Goal: Task Accomplishment & Management: Manage account settings

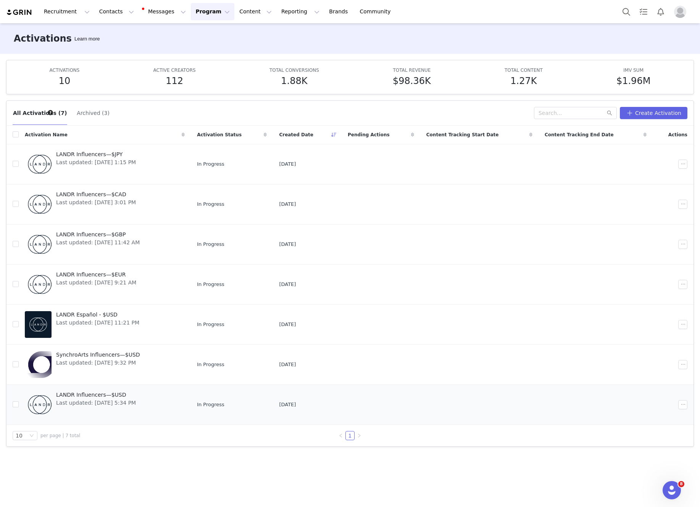
click at [99, 391] on span "LANDR Influencers—$USD" at bounding box center [96, 395] width 80 height 8
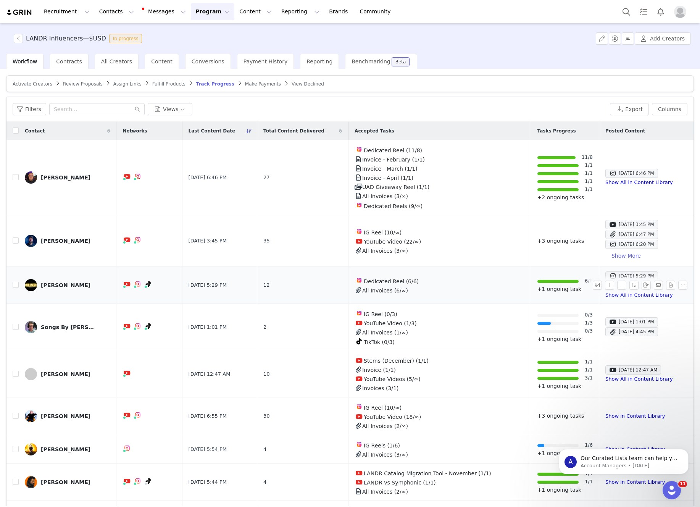
click at [66, 285] on div "[PERSON_NAME]" at bounding box center [66, 285] width 50 height 6
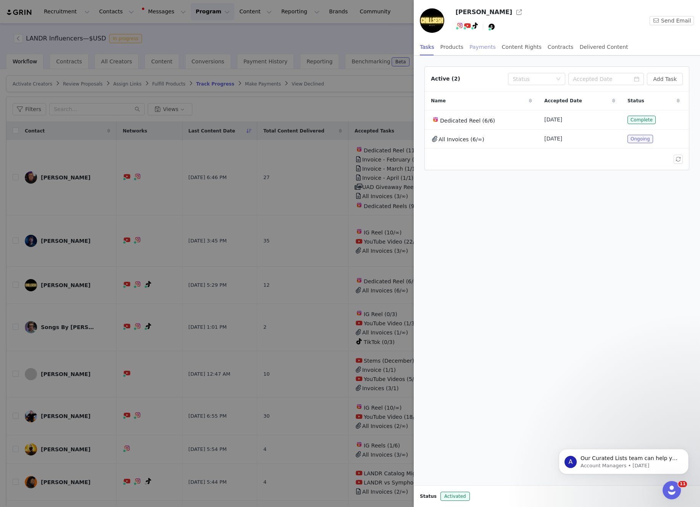
click at [474, 47] on div "Payments" at bounding box center [482, 47] width 26 height 17
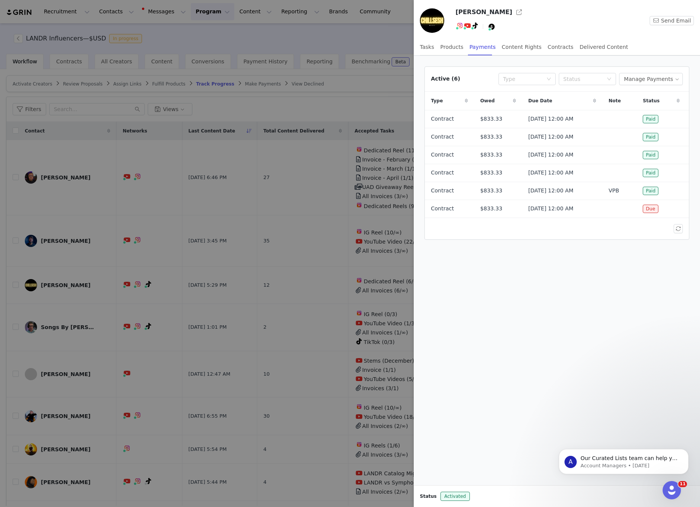
click at [648, 85] on div "Active (6) Type Status Manage Payments" at bounding box center [557, 79] width 264 height 25
click at [649, 80] on button "Manage Payments" at bounding box center [651, 79] width 64 height 12
click at [648, 97] on span "Make Payments" at bounding box center [657, 94] width 42 height 8
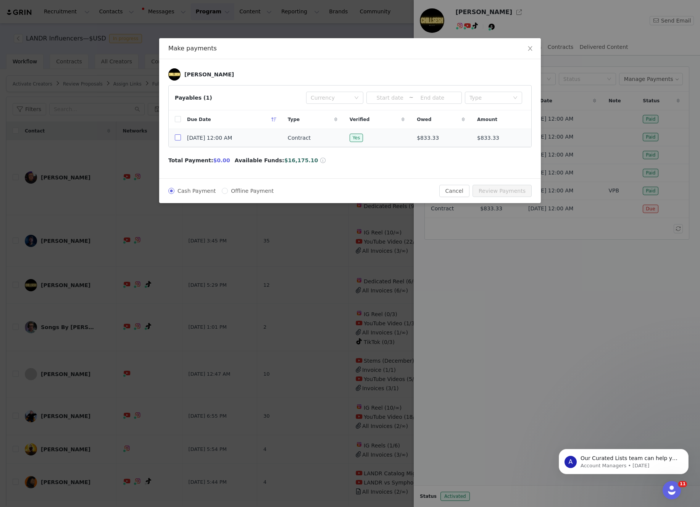
click at [175, 140] on input "checkbox" at bounding box center [178, 137] width 6 height 6
checkbox input "true"
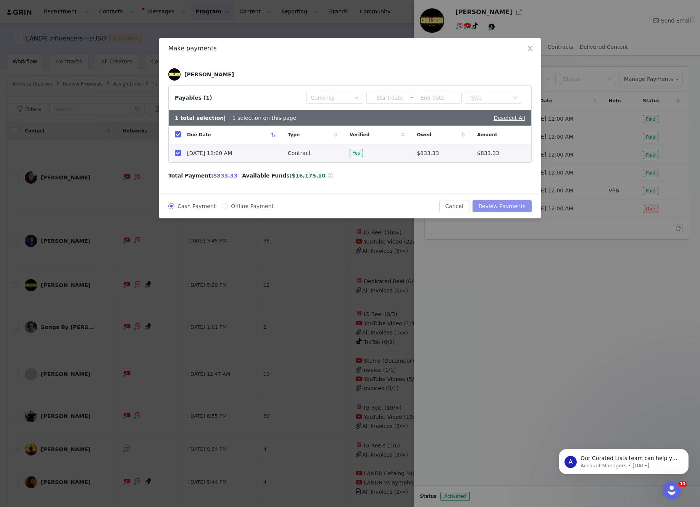
click at [503, 203] on button "Review Payments" at bounding box center [501, 206] width 59 height 12
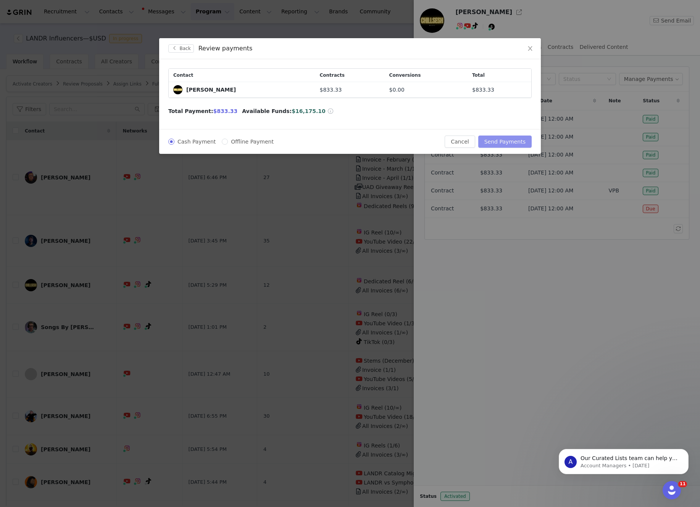
click at [502, 142] on button "Send Payments" at bounding box center [504, 141] width 53 height 12
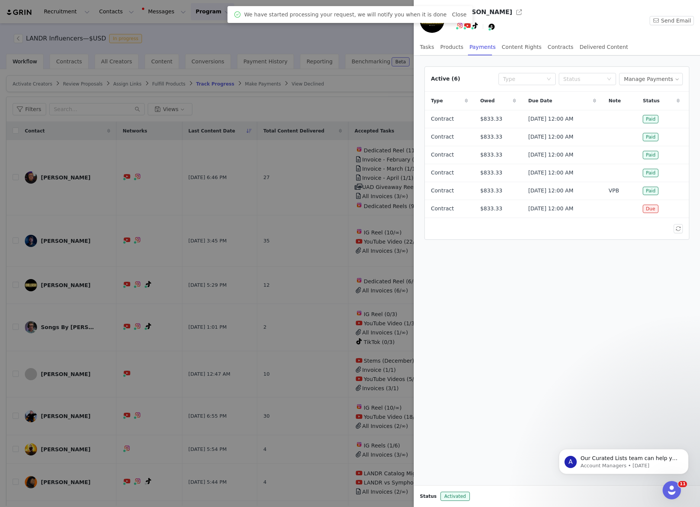
click at [344, 39] on div at bounding box center [350, 253] width 700 height 507
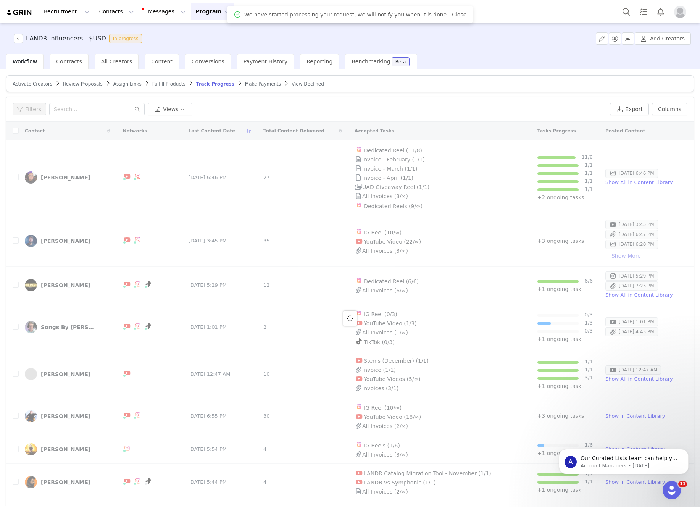
click at [45, 239] on div at bounding box center [349, 318] width 687 height 393
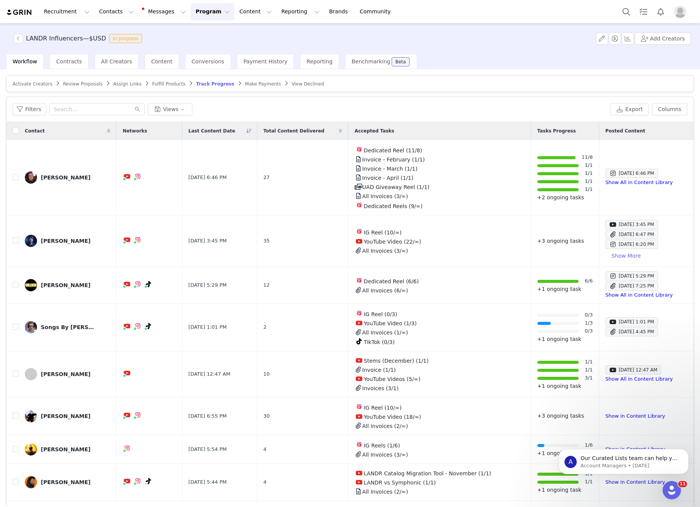
click at [45, 239] on div "[PERSON_NAME]" at bounding box center [66, 241] width 50 height 6
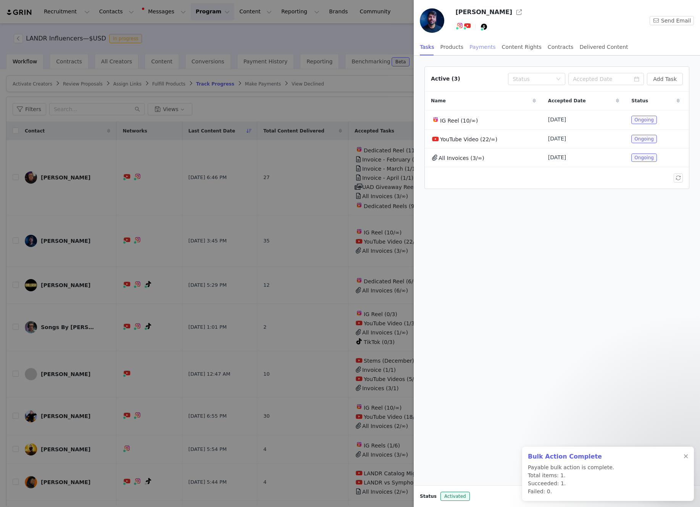
click at [484, 49] on div "Payments" at bounding box center [482, 47] width 26 height 17
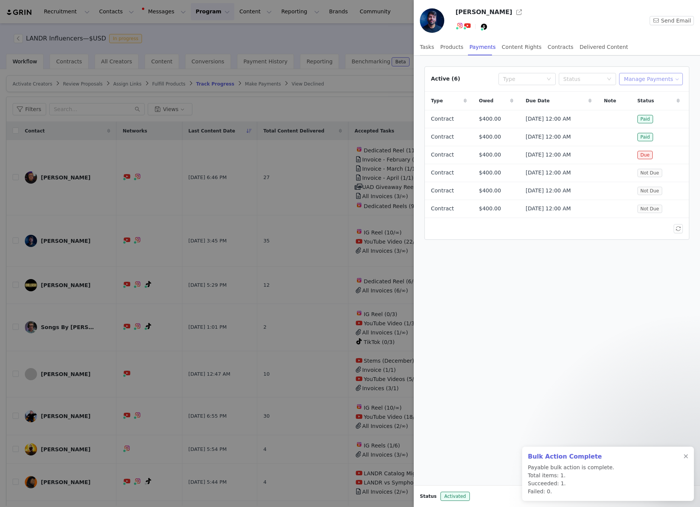
click at [653, 82] on button "Manage Payments" at bounding box center [651, 79] width 64 height 12
click at [653, 95] on span "Make Payments" at bounding box center [657, 94] width 42 height 8
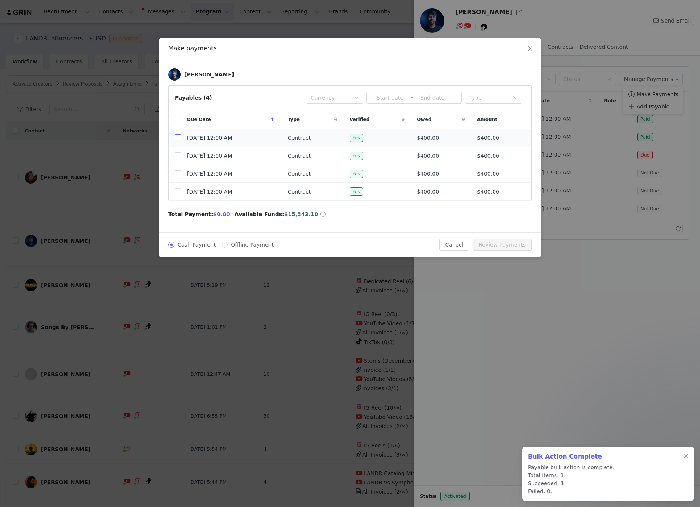
click at [175, 137] on input "checkbox" at bounding box center [178, 137] width 6 height 6
checkbox input "true"
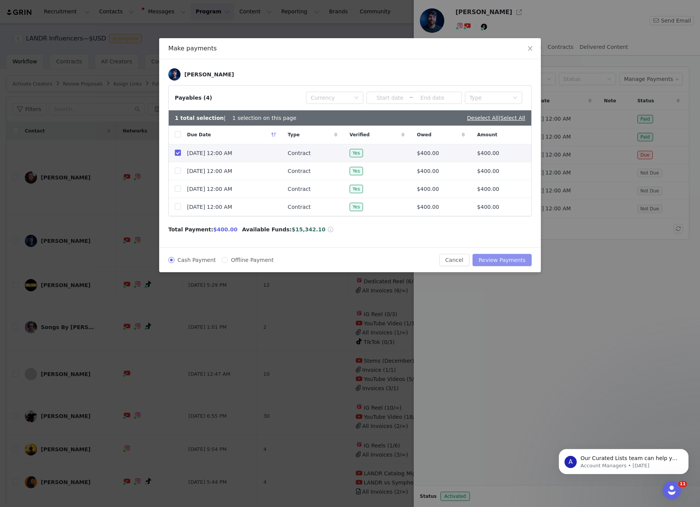
click at [505, 261] on button "Review Payments" at bounding box center [501, 260] width 59 height 12
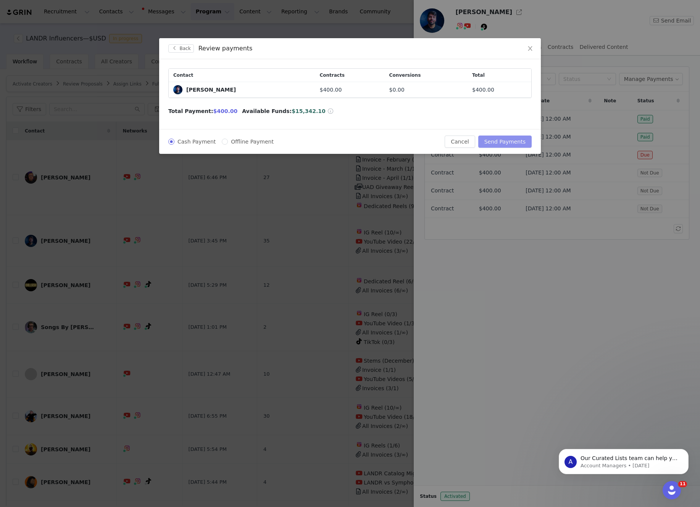
click at [503, 145] on button "Send Payments" at bounding box center [504, 141] width 53 height 12
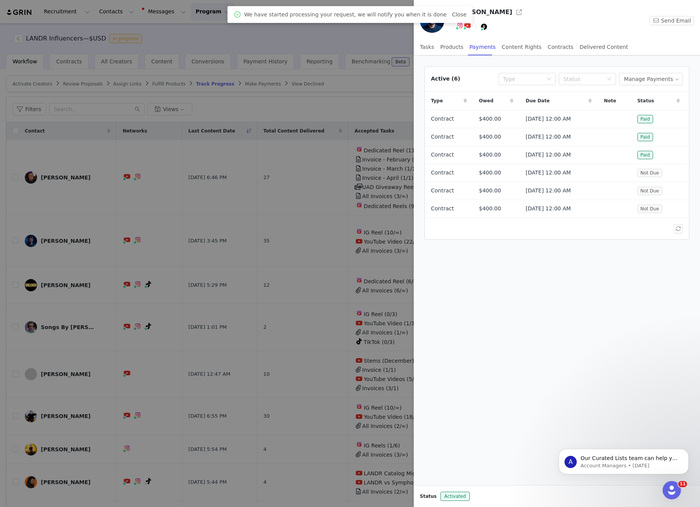
click at [367, 37] on div at bounding box center [350, 253] width 700 height 507
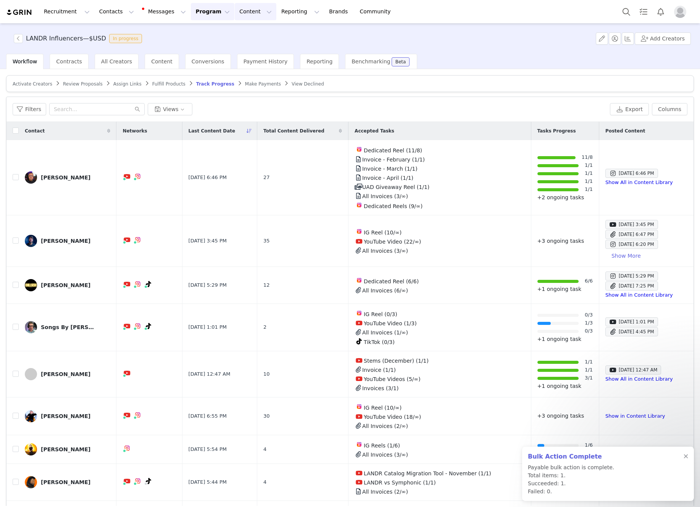
click at [238, 13] on button "Content Content" at bounding box center [256, 11] width 42 height 17
click at [258, 35] on p "Creator Content" at bounding box center [246, 34] width 43 height 8
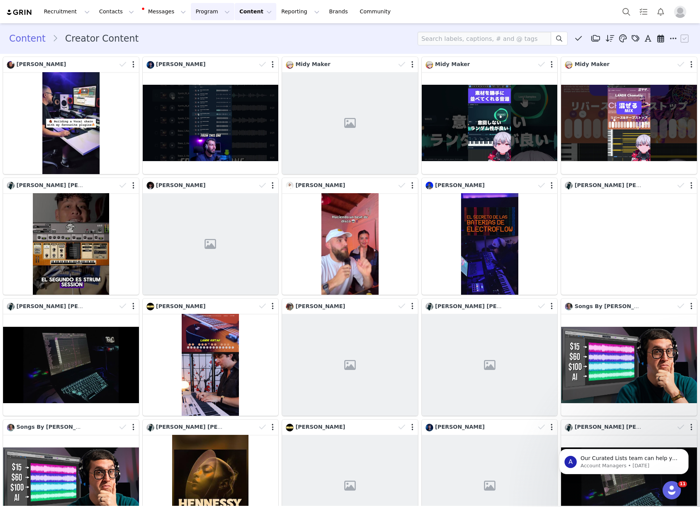
click at [199, 12] on button "Program Program" at bounding box center [212, 11] width 43 height 17
click at [202, 29] on link "Activations" at bounding box center [209, 34] width 60 height 14
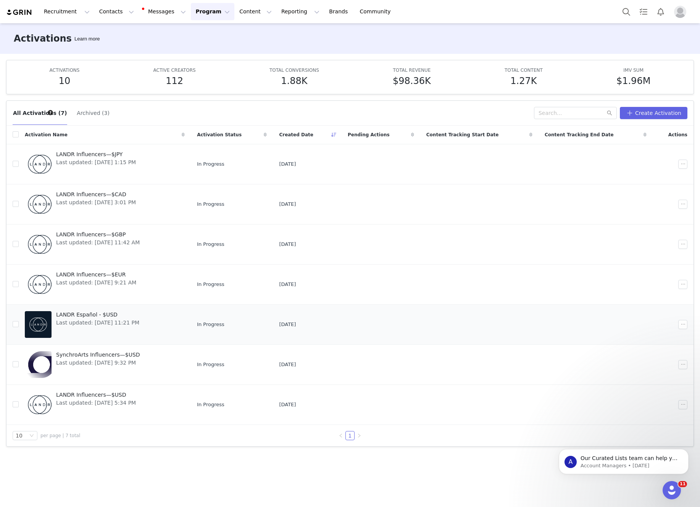
click at [167, 309] on link "LANDR Español - $USD Last updated: Jan 28, 2025 11:21 PM" at bounding box center [105, 324] width 160 height 31
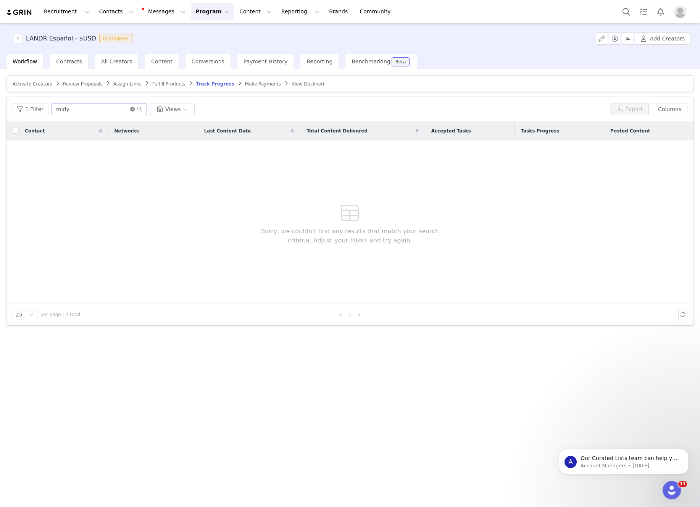
click at [130, 109] on icon "icon: close-circle" at bounding box center [132, 109] width 5 height 5
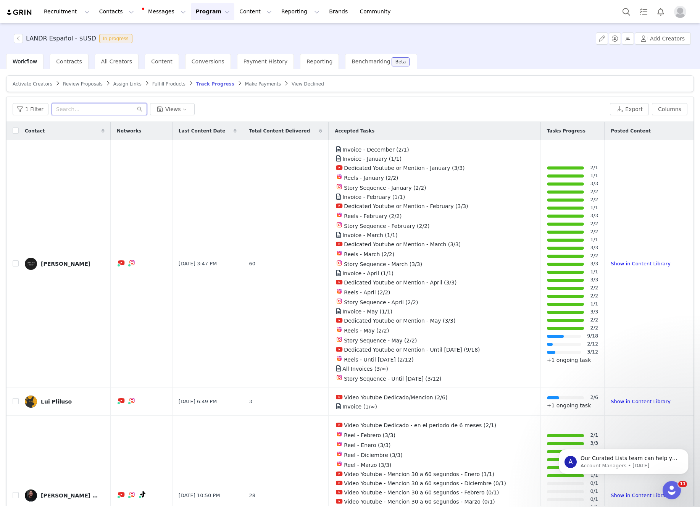
click at [73, 111] on input "text" at bounding box center [98, 109] width 95 height 12
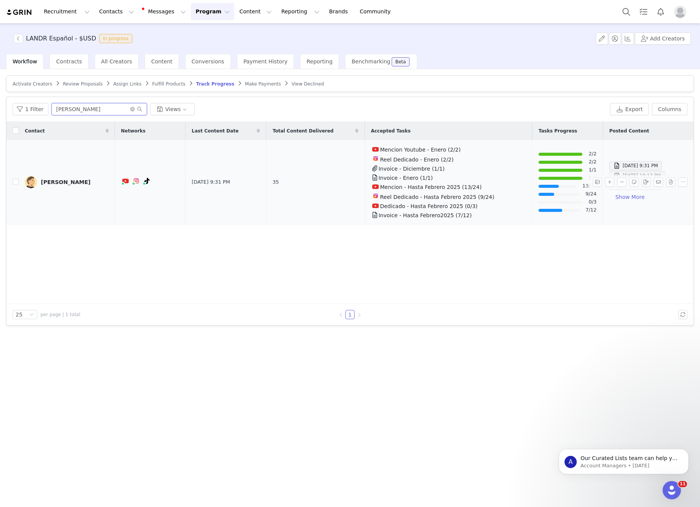
type input "rafael"
click at [53, 185] on link "[PERSON_NAME]" at bounding box center [67, 182] width 84 height 12
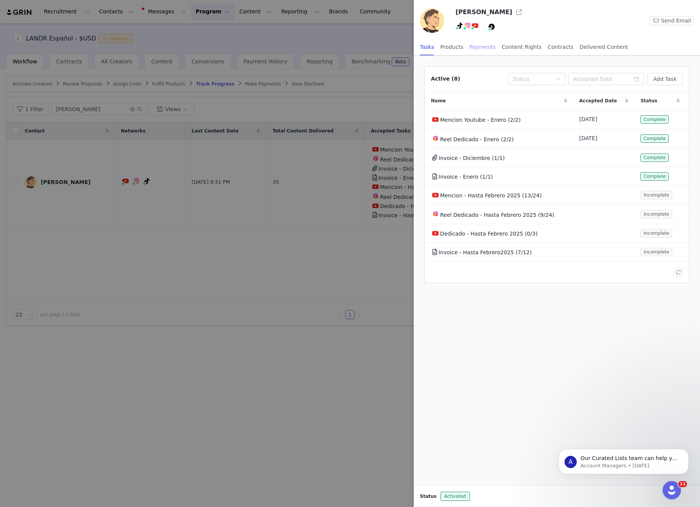
click at [478, 45] on div "Payments" at bounding box center [482, 47] width 26 height 17
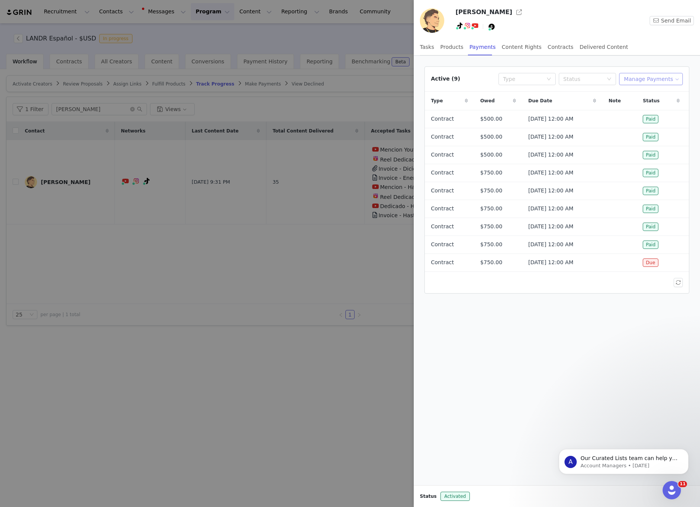
click at [644, 80] on button "Manage Payments" at bounding box center [651, 79] width 64 height 12
click at [644, 92] on span "Make Payments" at bounding box center [657, 94] width 42 height 8
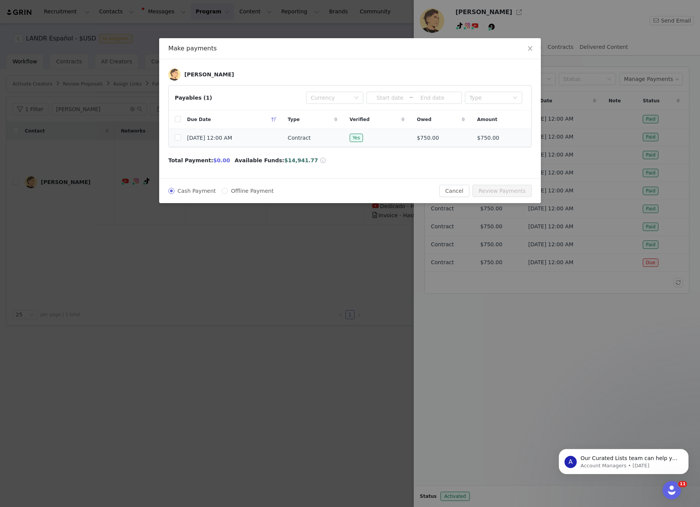
click at [183, 139] on td "Aug 31, 2025 12:00 AM" at bounding box center [231, 138] width 101 height 18
click at [179, 138] on input "checkbox" at bounding box center [178, 137] width 6 height 6
checkbox input "true"
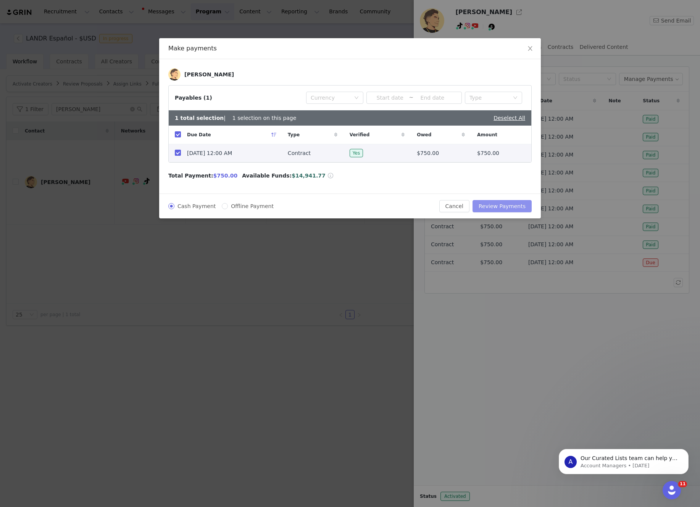
click at [500, 204] on button "Review Payments" at bounding box center [501, 206] width 59 height 12
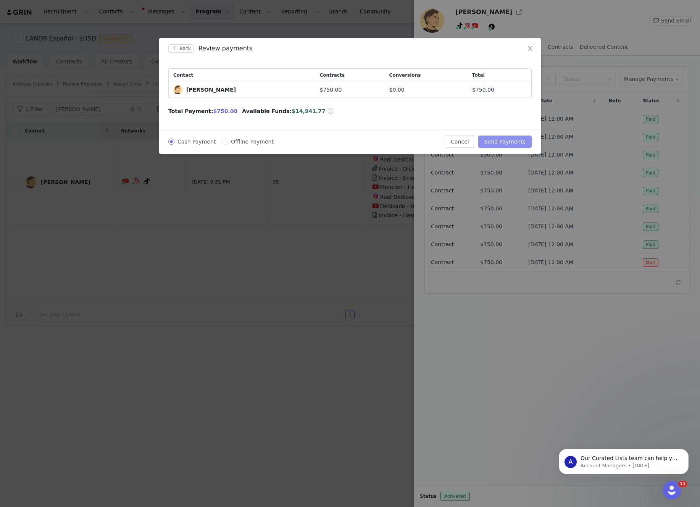
click at [501, 145] on button "Send Payments" at bounding box center [504, 141] width 53 height 12
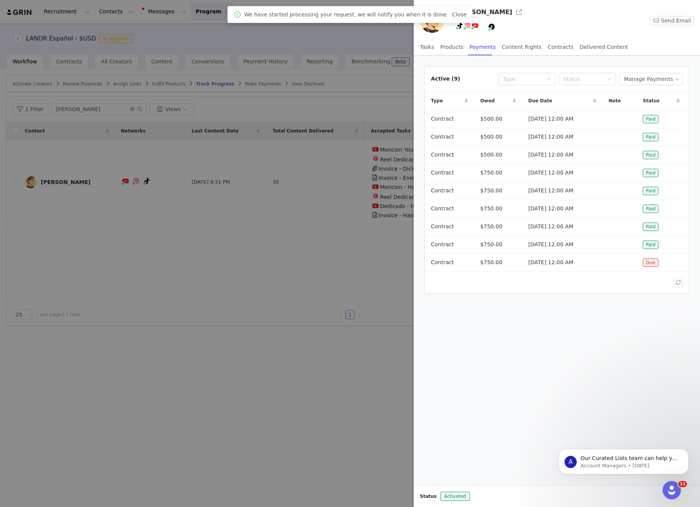
click at [396, 46] on div at bounding box center [350, 253] width 700 height 507
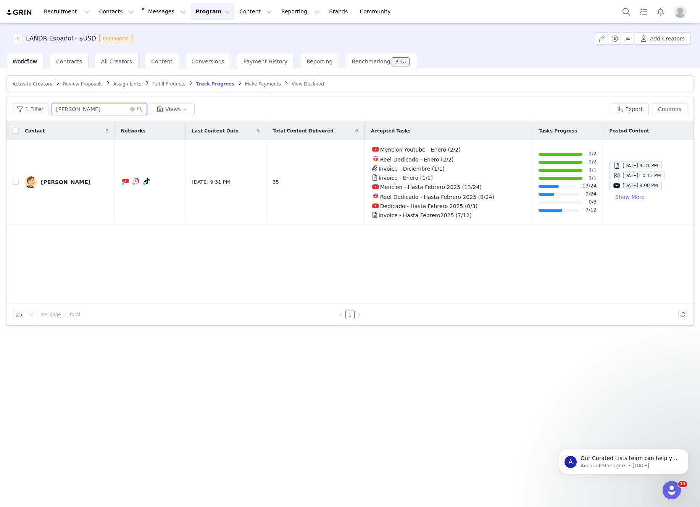
drag, startPoint x: 89, startPoint y: 109, endPoint x: 50, endPoint y: 109, distance: 39.3
click at [51, 109] on input "rafael" at bounding box center [98, 109] width 95 height 12
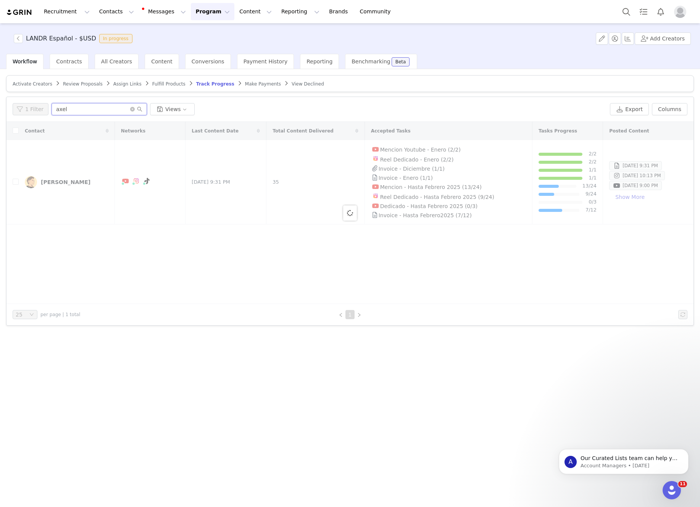
type input "axel"
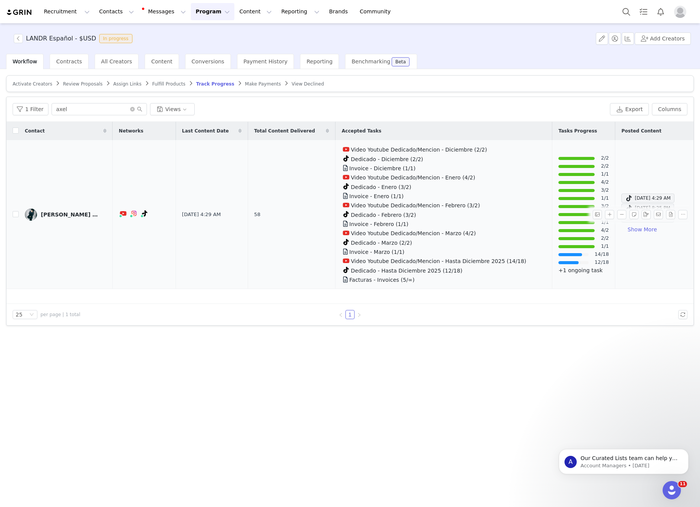
click at [70, 212] on div "[PERSON_NAME] [PERSON_NAME]" at bounding box center [69, 214] width 57 height 6
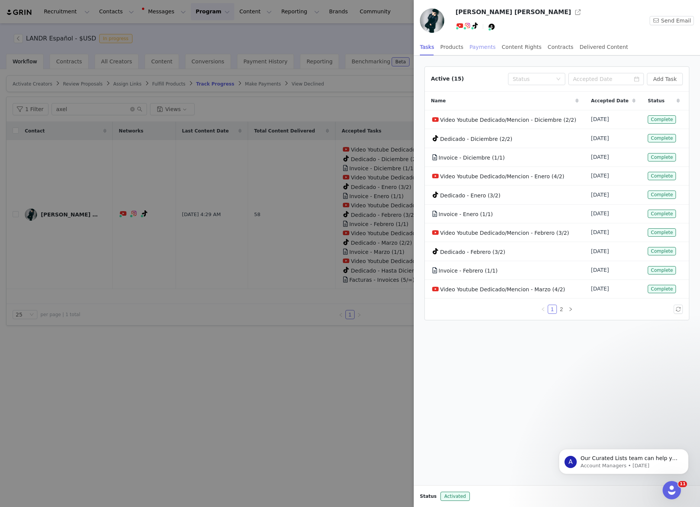
click at [475, 48] on div "Payments" at bounding box center [482, 47] width 26 height 17
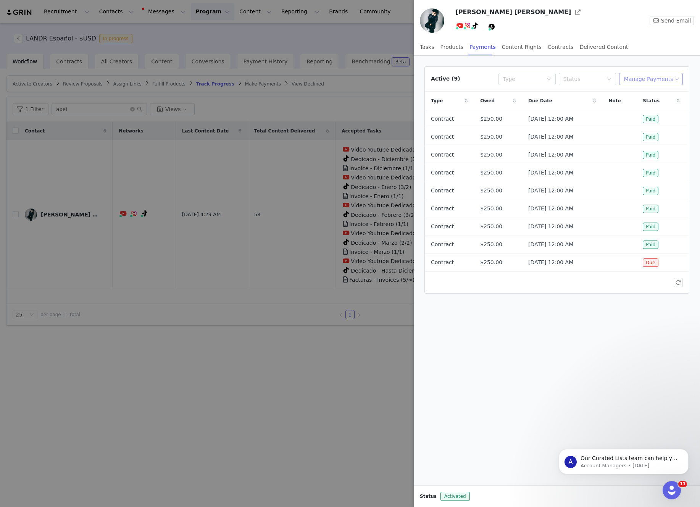
click at [643, 80] on button "Manage Payments" at bounding box center [651, 79] width 64 height 12
click at [646, 92] on span "Make Payments" at bounding box center [657, 94] width 42 height 8
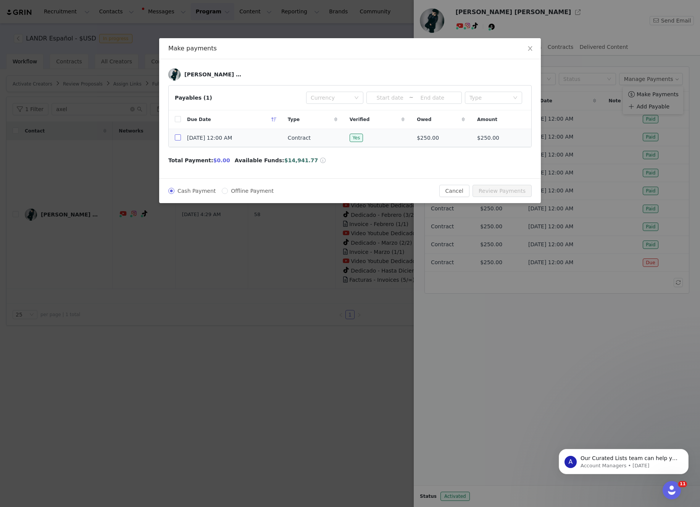
click at [177, 138] on input "checkbox" at bounding box center [178, 137] width 6 height 6
checkbox input "true"
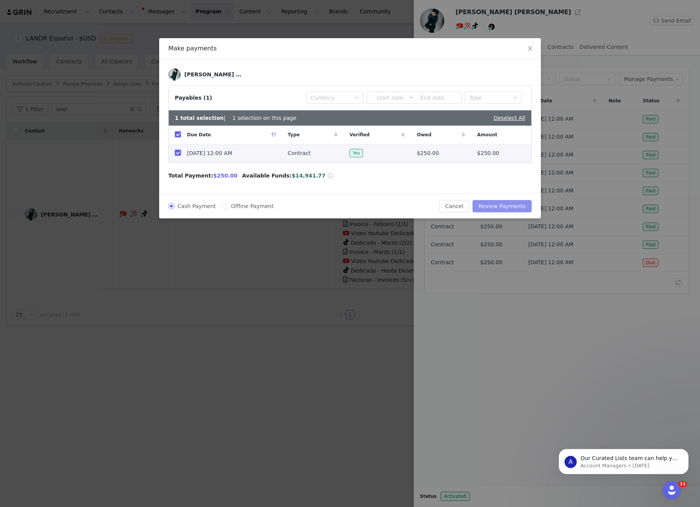
click at [500, 205] on button "Review Payments" at bounding box center [501, 206] width 59 height 12
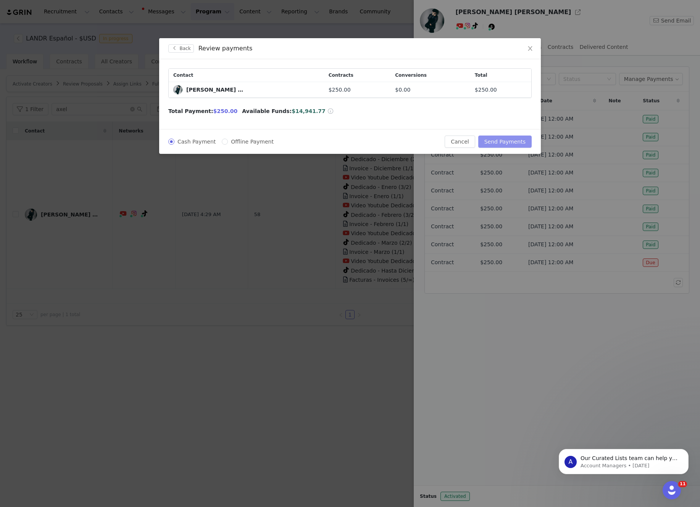
click at [505, 144] on button "Send Payments" at bounding box center [504, 141] width 53 height 12
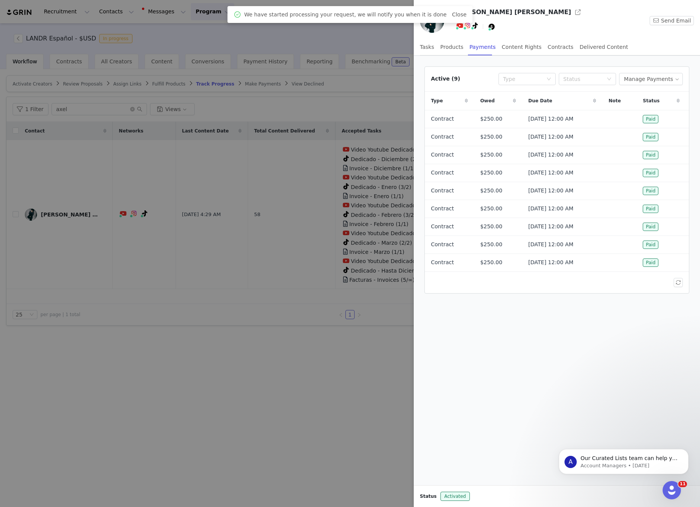
click at [378, 37] on div at bounding box center [350, 253] width 700 height 507
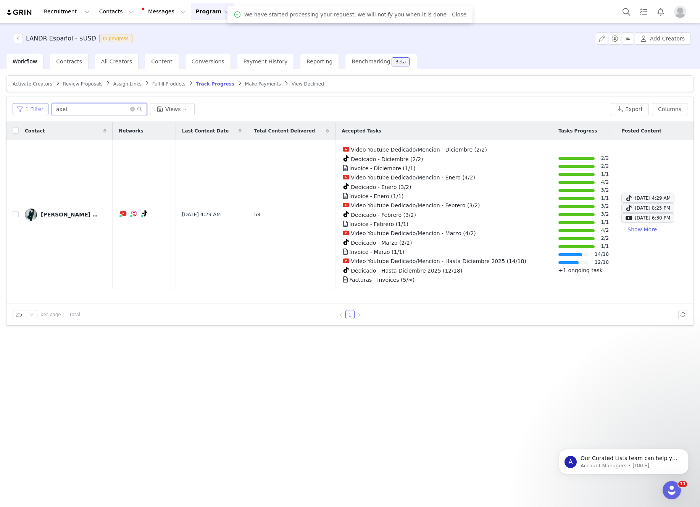
drag, startPoint x: 90, startPoint y: 107, endPoint x: 33, endPoint y: 110, distance: 57.3
click at [33, 110] on div "1 Filter axel Views" at bounding box center [310, 109] width 594 height 12
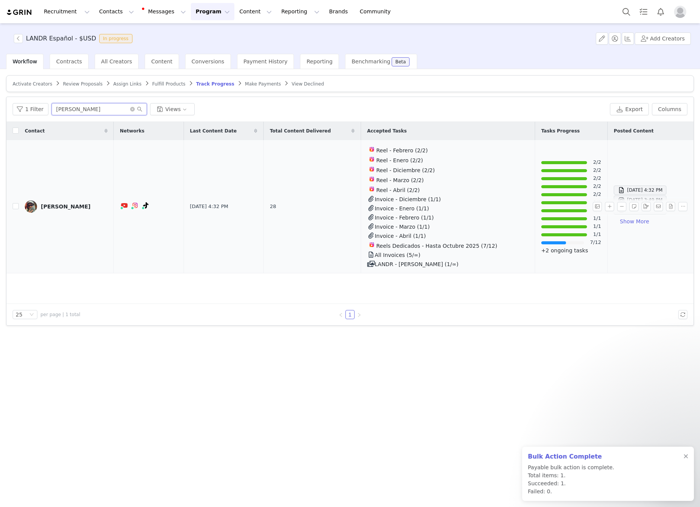
type input "felipe"
click at [58, 201] on link "[PERSON_NAME]" at bounding box center [66, 206] width 83 height 12
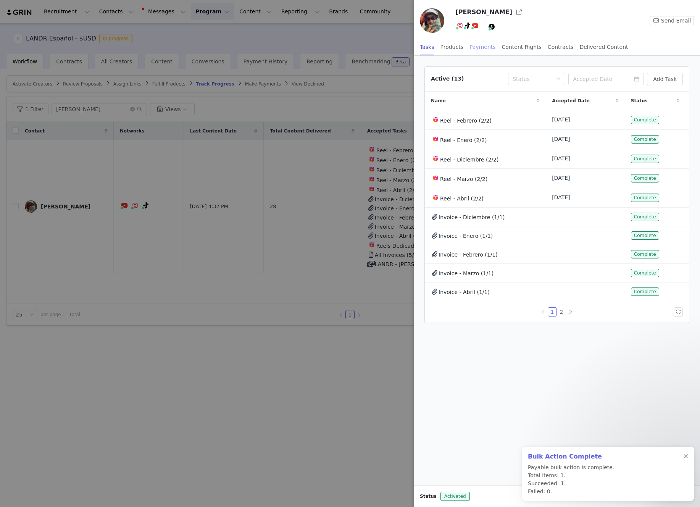
click at [484, 46] on div "Payments" at bounding box center [482, 47] width 26 height 17
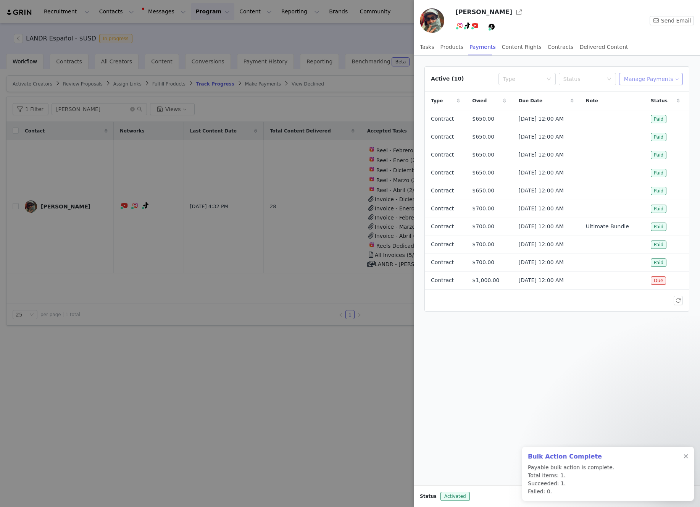
click at [647, 78] on button "Manage Payments" at bounding box center [651, 79] width 64 height 12
click at [640, 96] on span "Make Payments" at bounding box center [657, 94] width 42 height 8
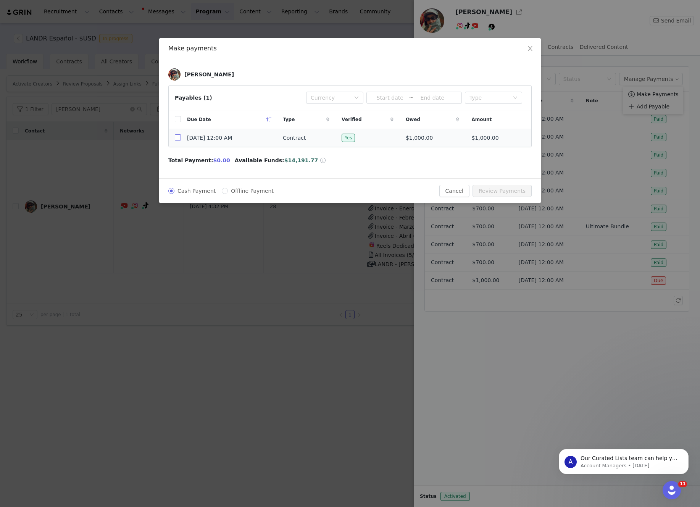
click at [177, 138] on input "checkbox" at bounding box center [178, 137] width 6 height 6
checkbox input "true"
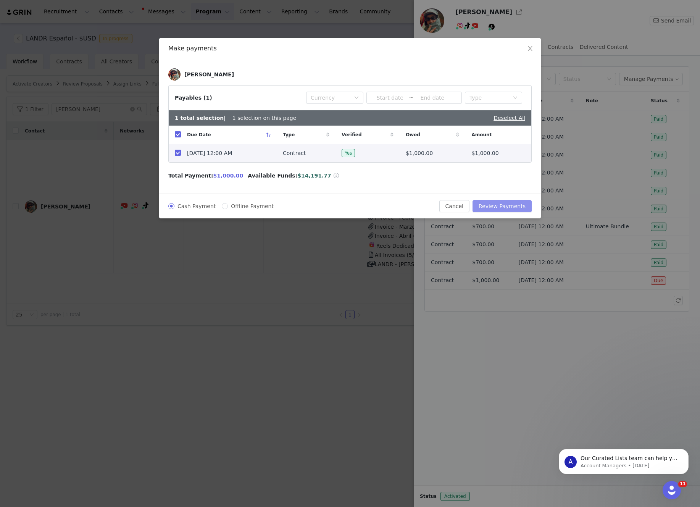
click at [499, 205] on button "Review Payments" at bounding box center [501, 206] width 59 height 12
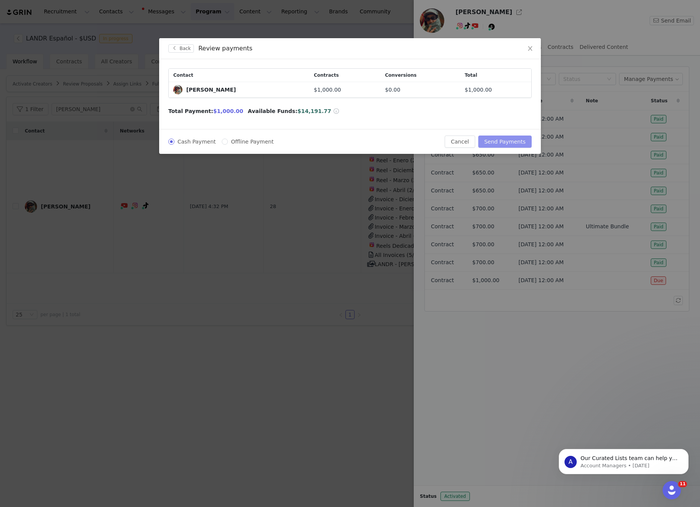
click at [498, 141] on button "Send Payments" at bounding box center [504, 141] width 53 height 12
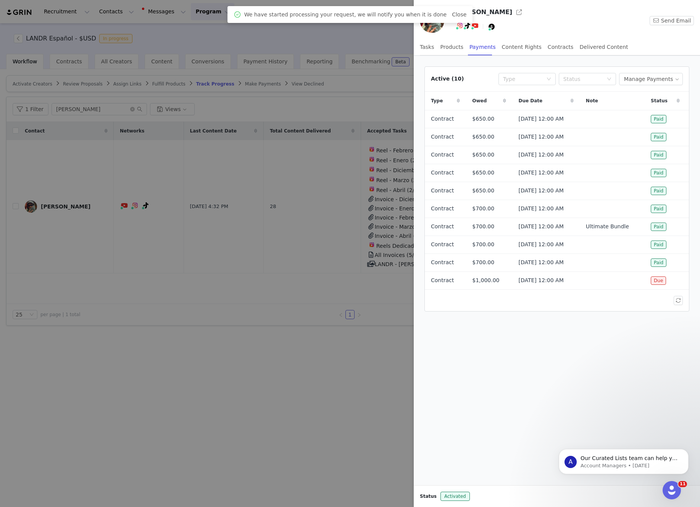
click at [364, 37] on div at bounding box center [350, 253] width 700 height 507
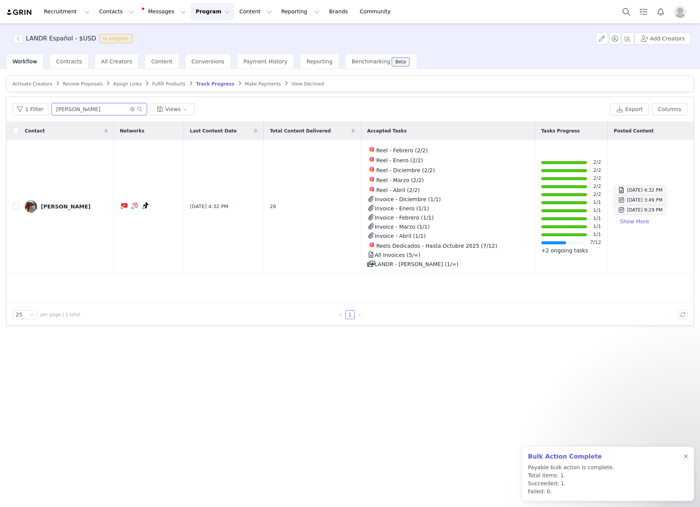
drag, startPoint x: 79, startPoint y: 111, endPoint x: 49, endPoint y: 110, distance: 29.4
click at [51, 110] on input "felipe" at bounding box center [98, 109] width 95 height 12
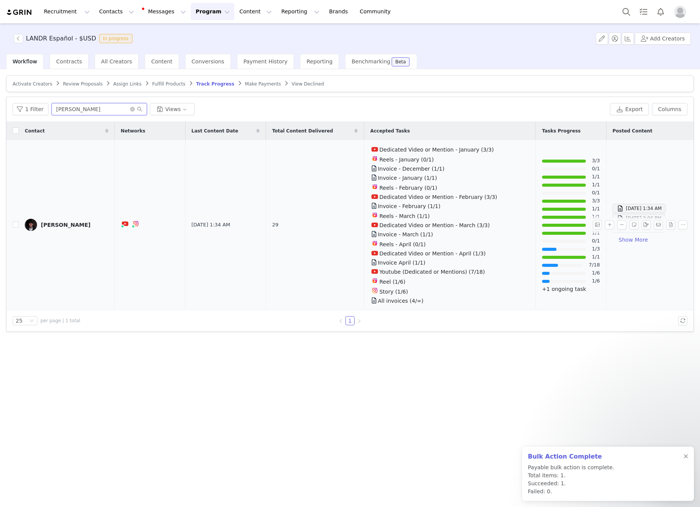
type input "henrique"
click at [60, 222] on div "[PERSON_NAME]" at bounding box center [66, 225] width 50 height 6
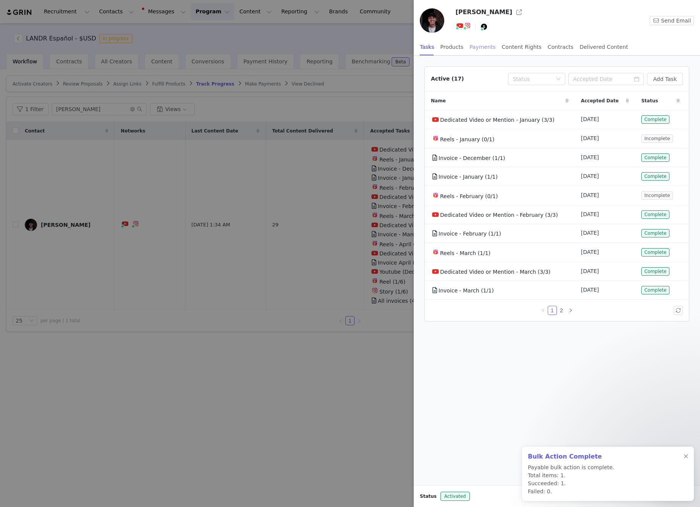
click at [471, 53] on div "Payments" at bounding box center [482, 47] width 26 height 17
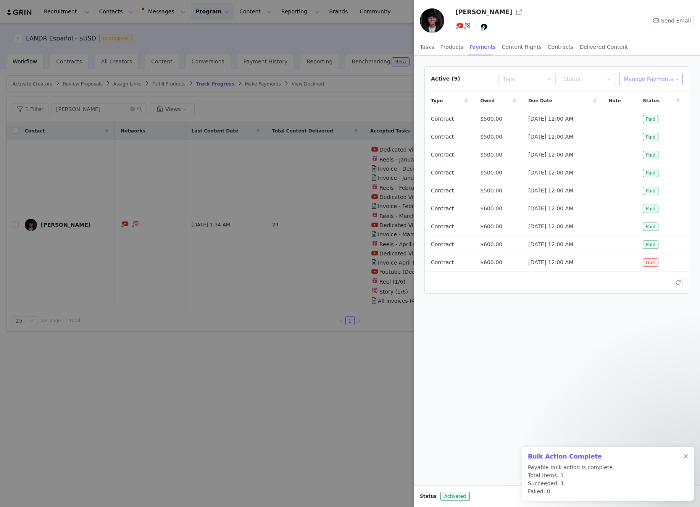
click at [639, 80] on button "Manage Payments" at bounding box center [651, 79] width 64 height 12
click at [640, 92] on span "Make Payments" at bounding box center [657, 94] width 42 height 8
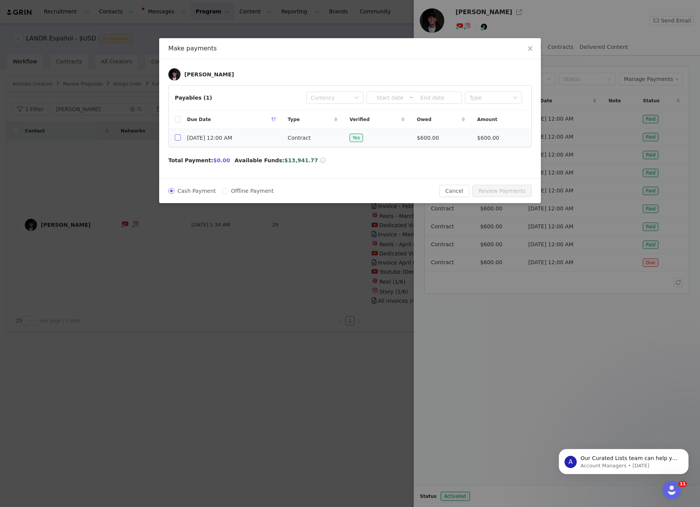
click at [179, 139] on input "checkbox" at bounding box center [178, 137] width 6 height 6
checkbox input "true"
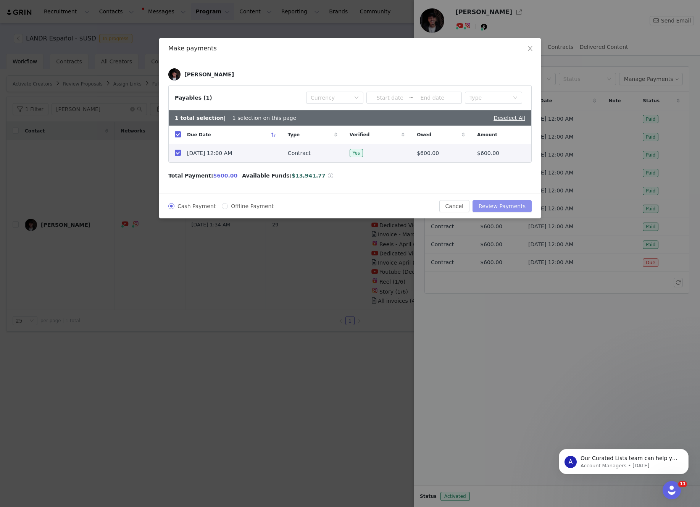
click at [494, 203] on button "Review Payments" at bounding box center [501, 206] width 59 height 12
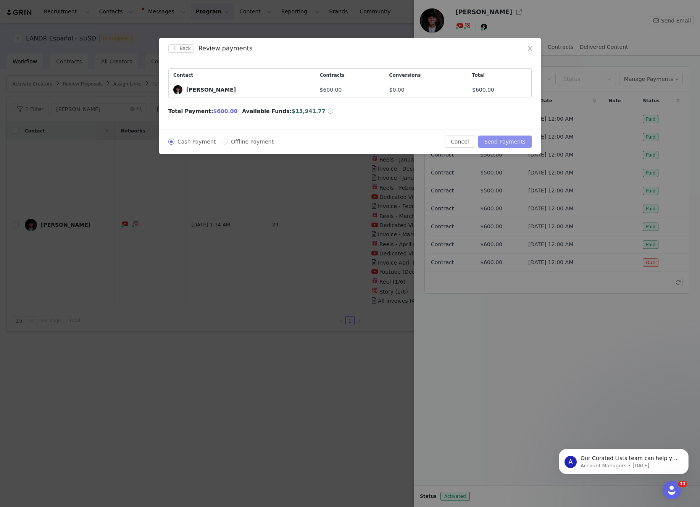
click at [503, 140] on button "Send Payments" at bounding box center [504, 141] width 53 height 12
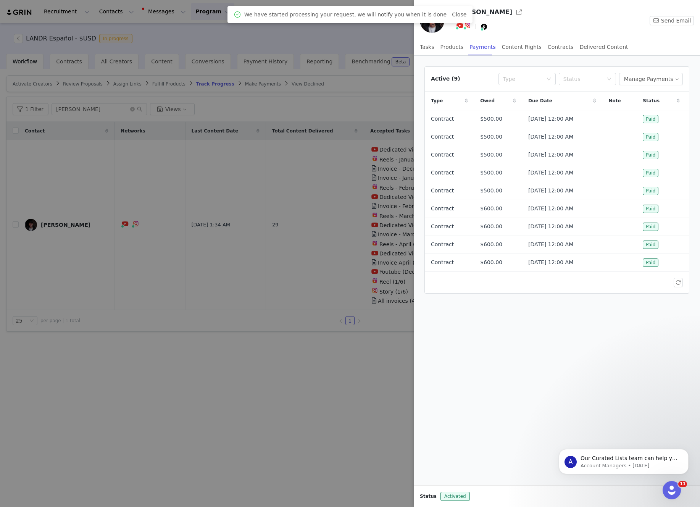
click at [346, 39] on div at bounding box center [350, 253] width 700 height 507
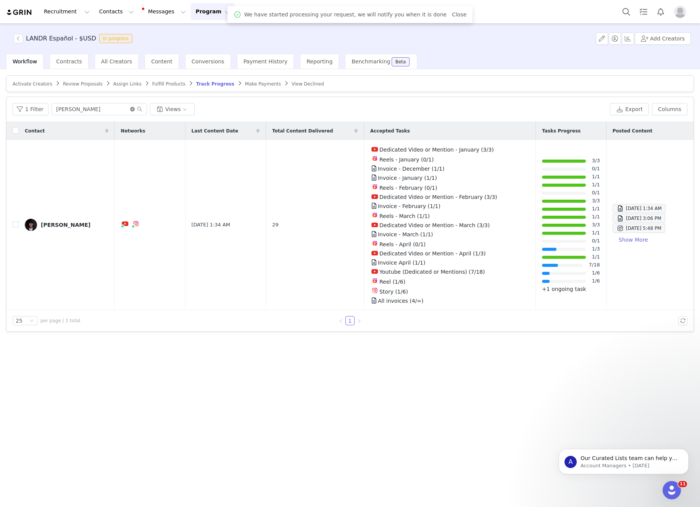
click at [130, 111] on icon "icon: close-circle" at bounding box center [132, 109] width 5 height 5
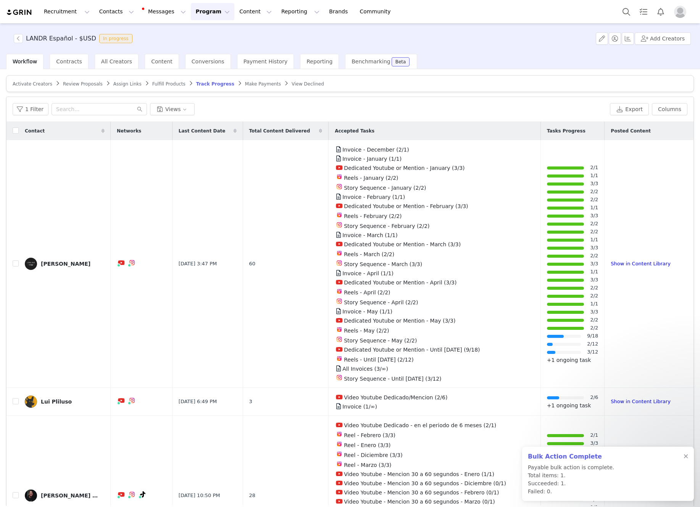
click at [27, 36] on h3 "LANDR Español - $USD" at bounding box center [61, 38] width 70 height 9
click at [20, 37] on button "button" at bounding box center [18, 38] width 9 height 9
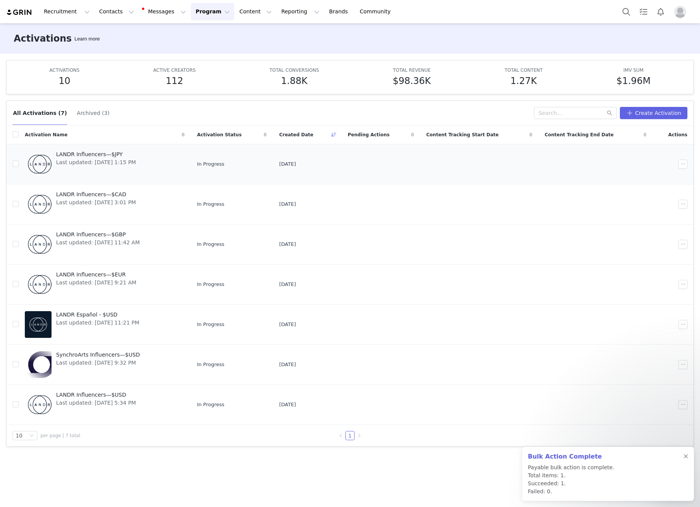
click at [87, 165] on span "Last updated: Aug 31, 2025 1:15 PM" at bounding box center [96, 162] width 80 height 8
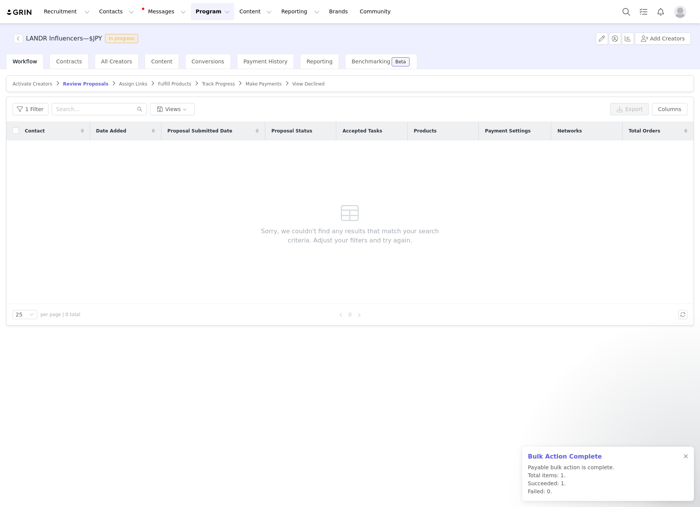
click at [206, 82] on span "Track Progress" at bounding box center [218, 83] width 33 height 5
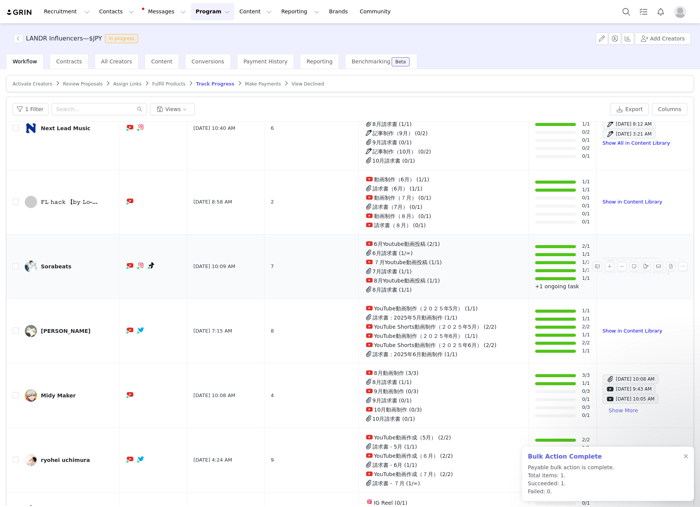
scroll to position [100, 0]
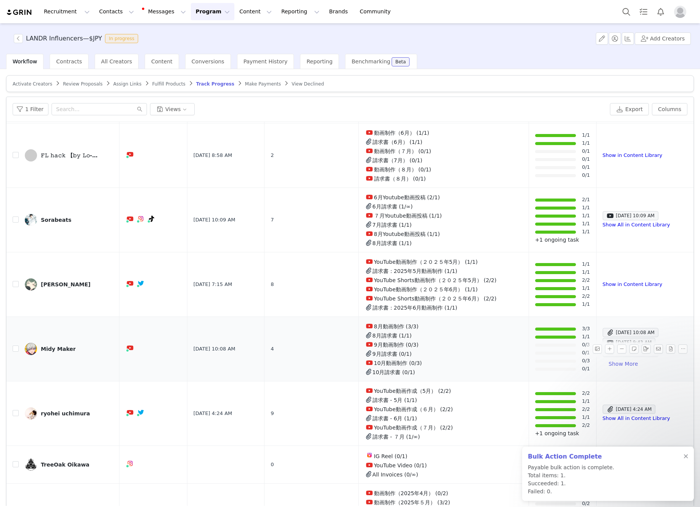
click at [57, 356] on td "Midy Maker" at bounding box center [69, 349] width 101 height 64
click at [53, 346] on div "Midy Maker" at bounding box center [58, 349] width 35 height 6
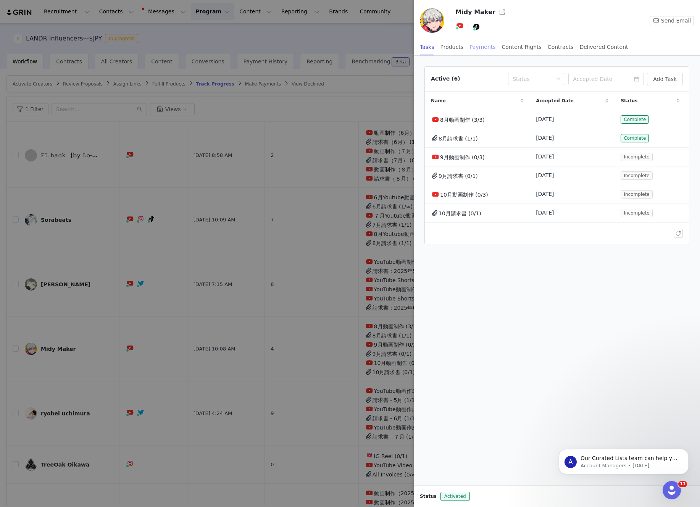
click at [471, 50] on div "Payments" at bounding box center [482, 47] width 26 height 17
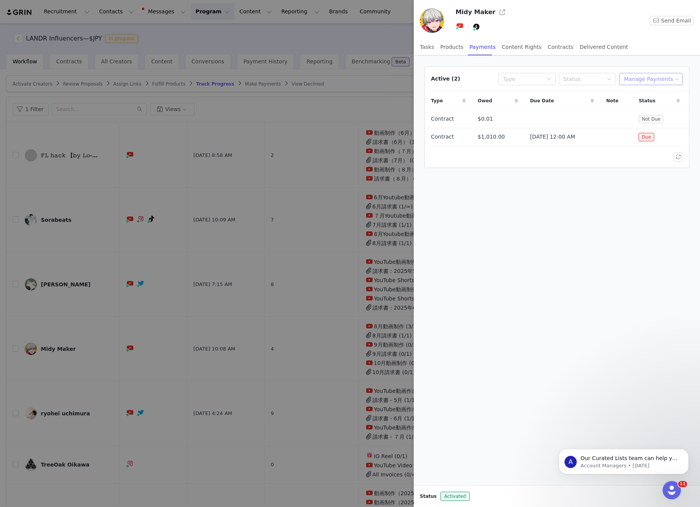
click at [650, 75] on button "Manage Payments" at bounding box center [651, 79] width 64 height 12
click at [643, 92] on span "Make Payments" at bounding box center [657, 94] width 42 height 8
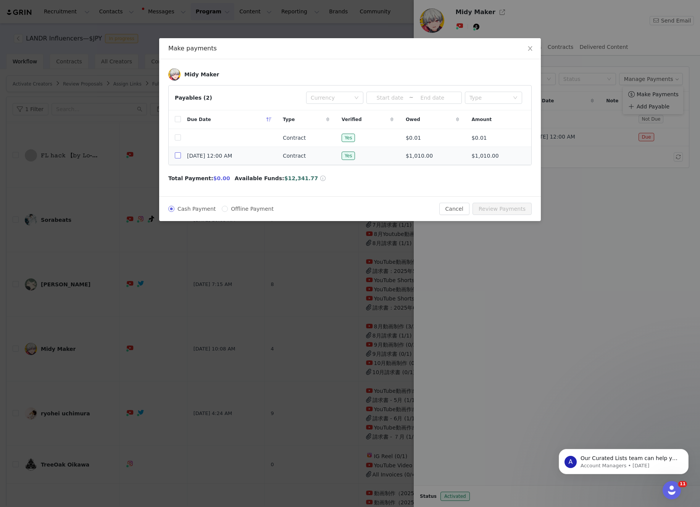
click at [177, 154] on input "checkbox" at bounding box center [178, 155] width 6 height 6
checkbox input "true"
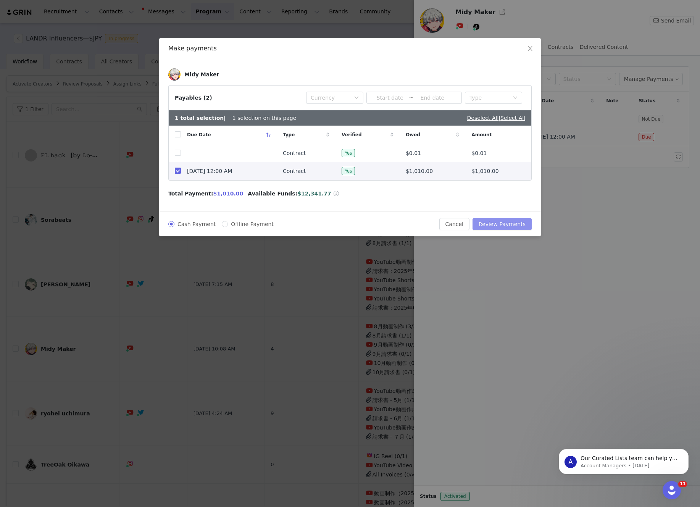
click at [505, 224] on button "Review Payments" at bounding box center [501, 224] width 59 height 12
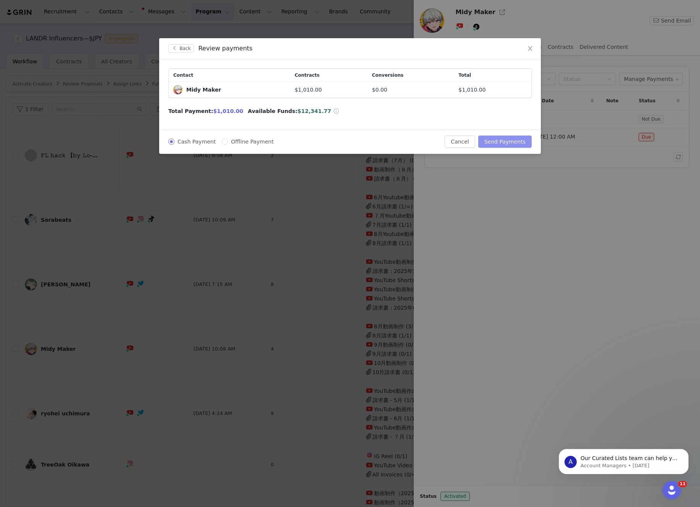
click at [497, 143] on button "Send Payments" at bounding box center [504, 141] width 53 height 12
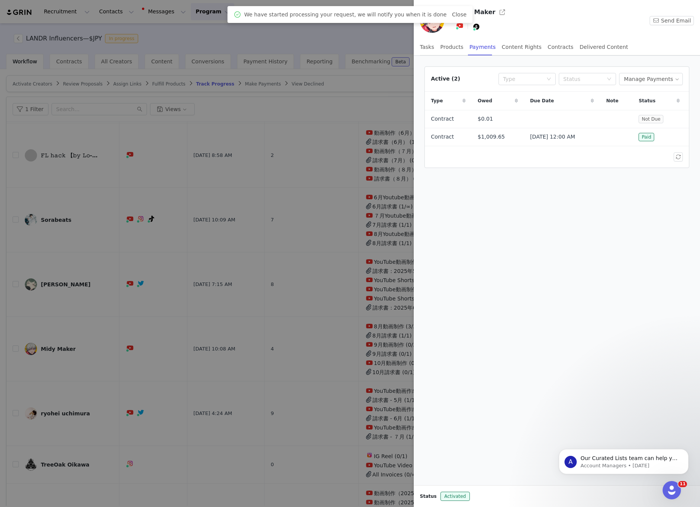
click at [384, 39] on div at bounding box center [350, 253] width 700 height 507
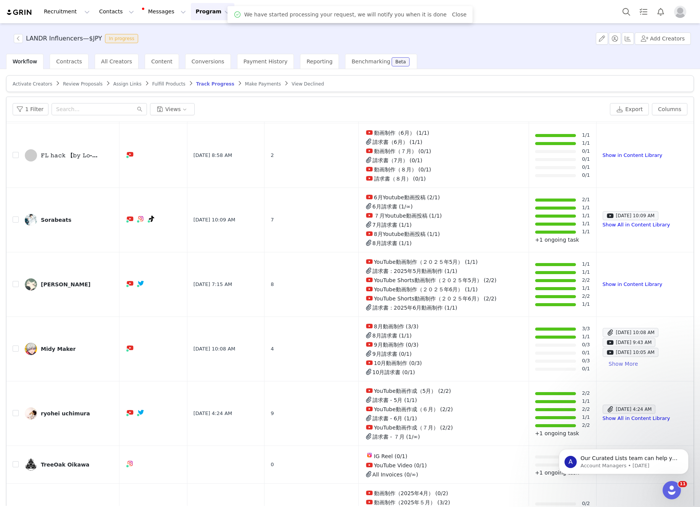
scroll to position [0, 0]
